Goal: Find specific fact: Find contact information

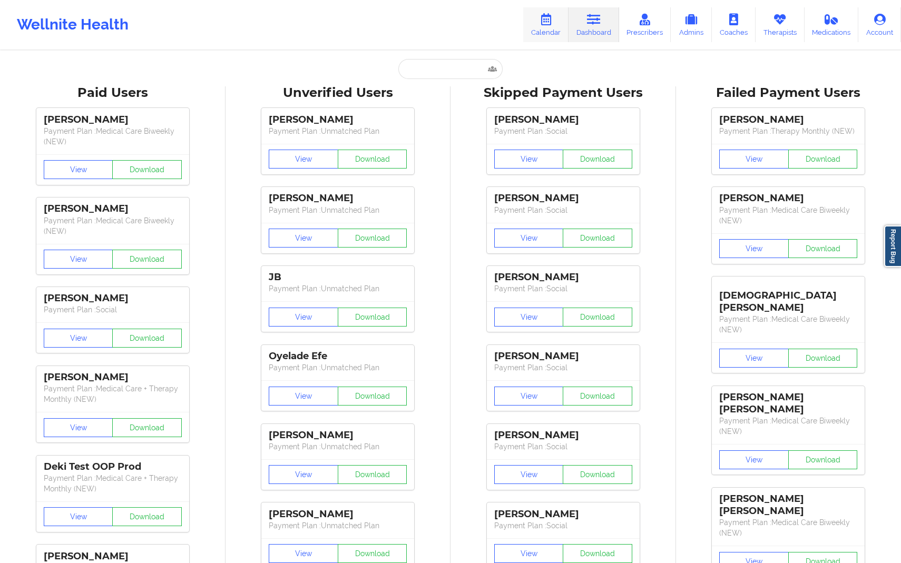
click at [549, 17] on icon at bounding box center [546, 20] width 14 height 12
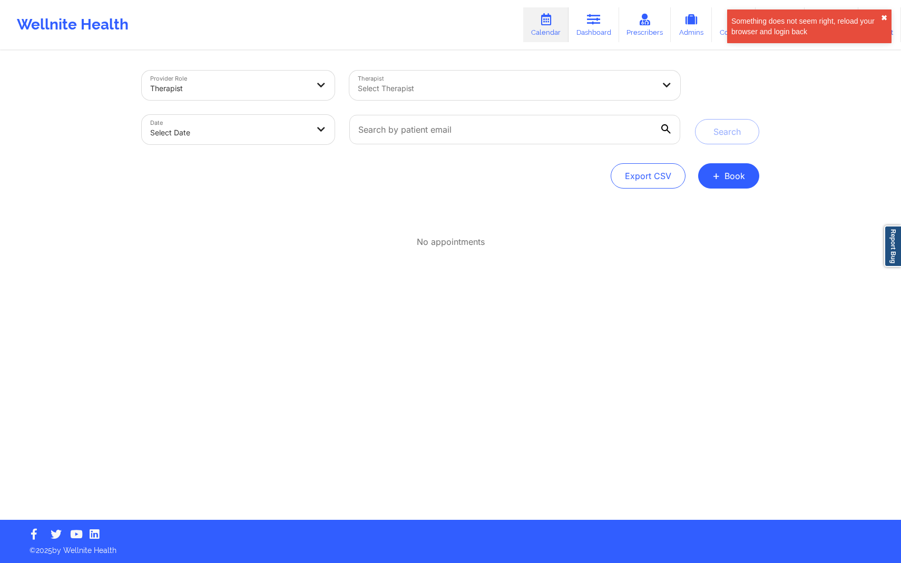
click at [882, 16] on button "✖︎" at bounding box center [884, 18] width 6 height 8
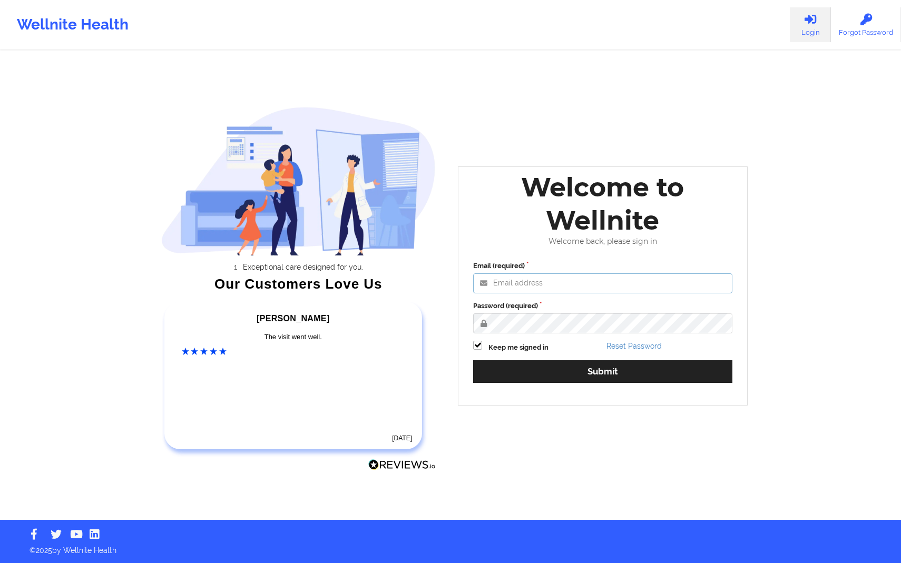
click at [575, 282] on input "Email (required)" at bounding box center [602, 284] width 259 height 20
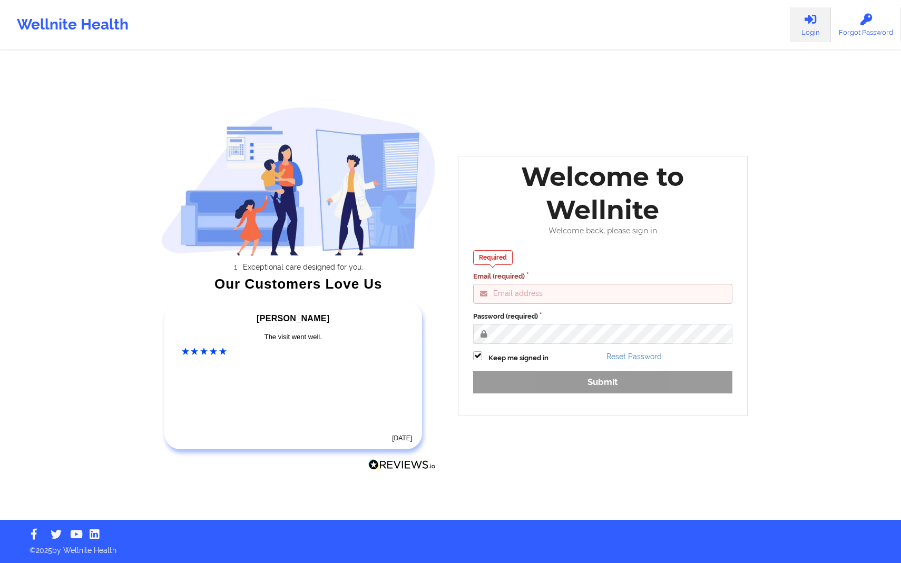
type input "[PERSON_NAME][EMAIL_ADDRESS][DOMAIN_NAME]"
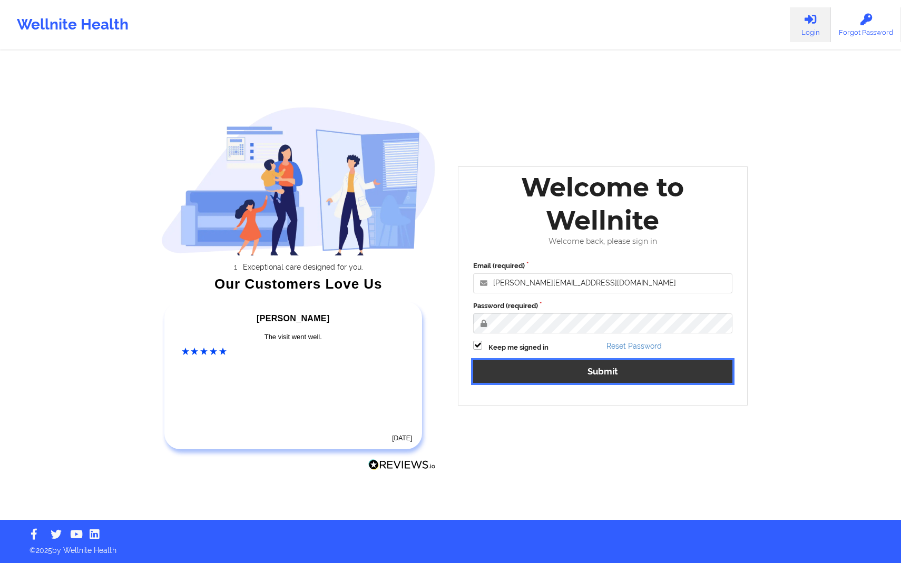
click at [609, 374] on button "Submit" at bounding box center [602, 371] width 259 height 23
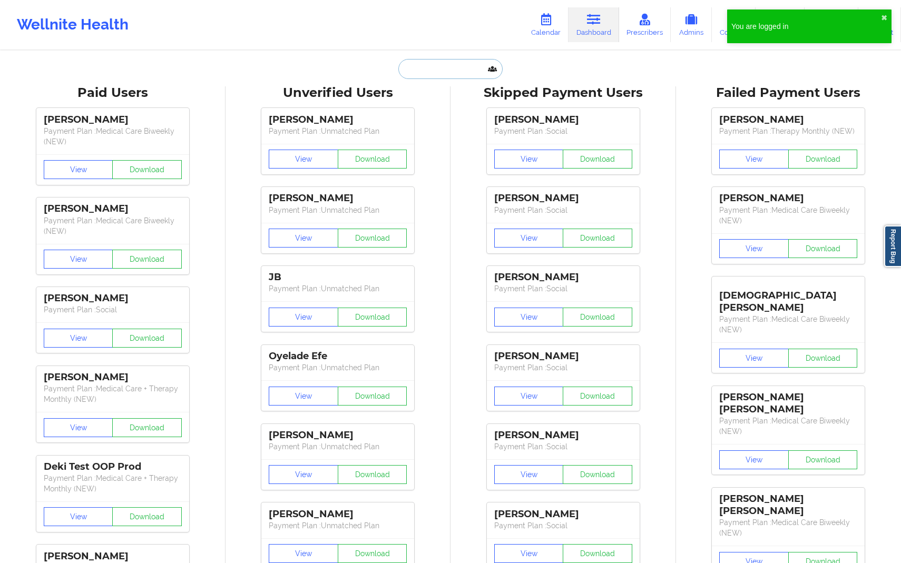
click at [461, 72] on input "text" at bounding box center [450, 69] width 104 height 20
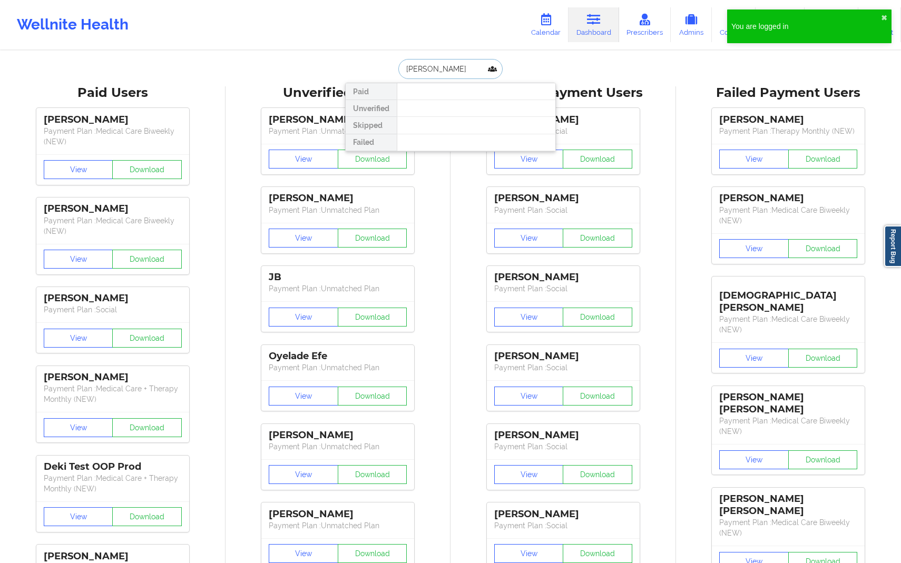
type input "[PERSON_NAME]"
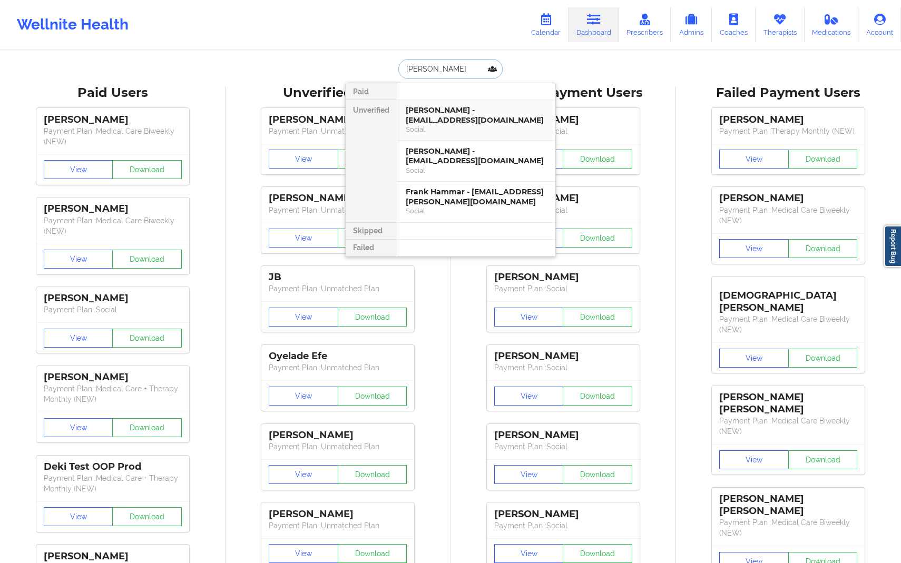
click at [482, 117] on div "[PERSON_NAME] - [EMAIL_ADDRESS][DOMAIN_NAME]" at bounding box center [476, 114] width 141 height 19
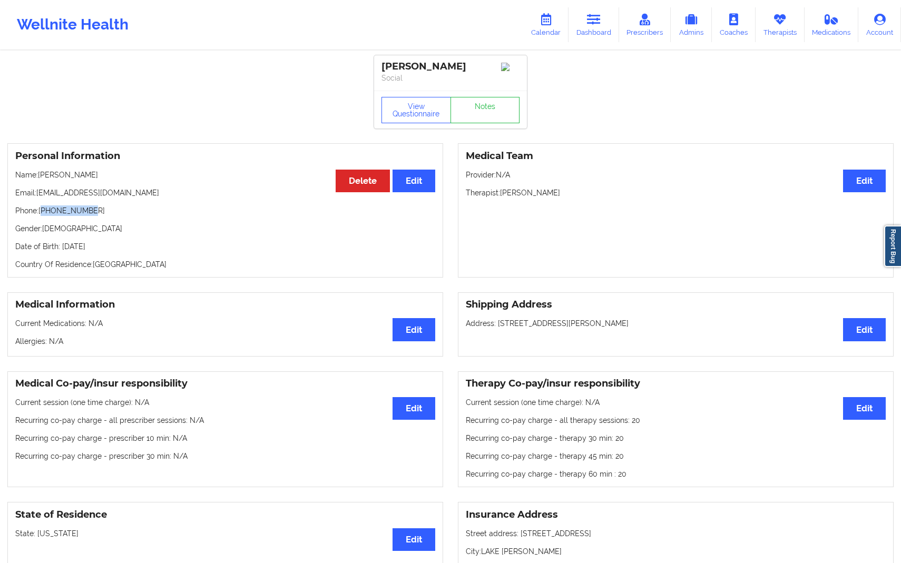
drag, startPoint x: 42, startPoint y: 213, endPoint x: 95, endPoint y: 213, distance: 52.7
click at [95, 213] on p "Phone: [PHONE_NUMBER]" at bounding box center [225, 211] width 420 height 11
copy p "13525384166"
